Goal: Use online tool/utility: Utilize a website feature to perform a specific function

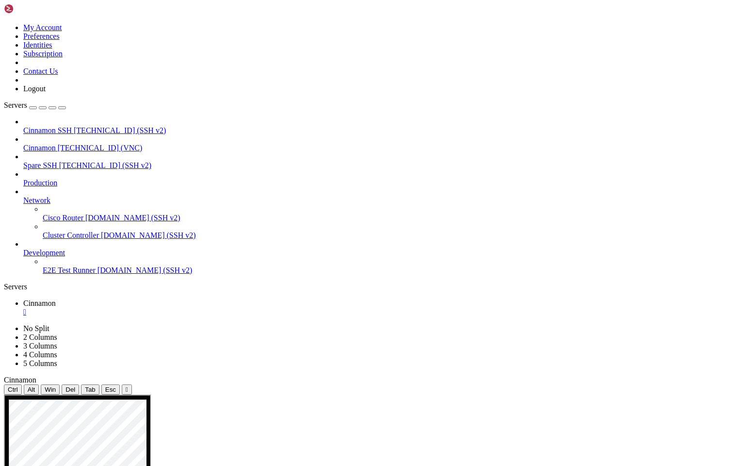
drag, startPoint x: 422, startPoint y: 642, endPoint x: 556, endPoint y: 650, distance: 135.1
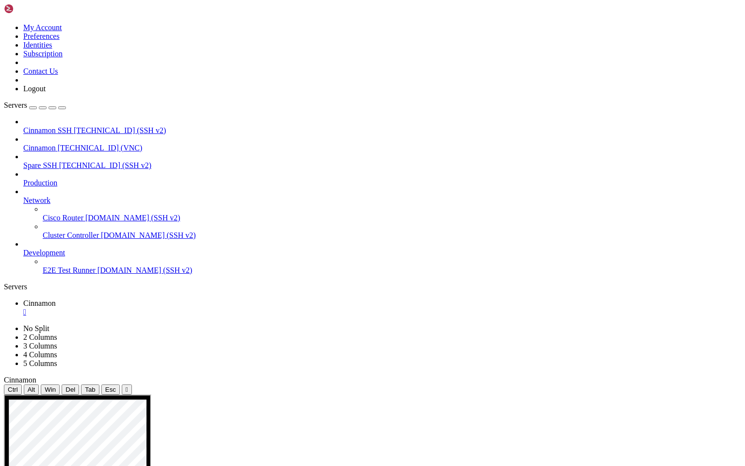
drag, startPoint x: 422, startPoint y: 640, endPoint x: 557, endPoint y: 642, distance: 135.4
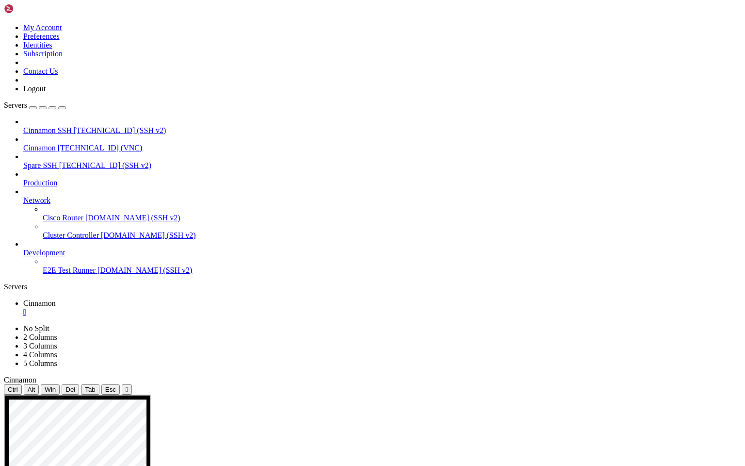
drag, startPoint x: 432, startPoint y: 734, endPoint x: 606, endPoint y: 734, distance: 174.2
